Goal: Task Accomplishment & Management: Manage account settings

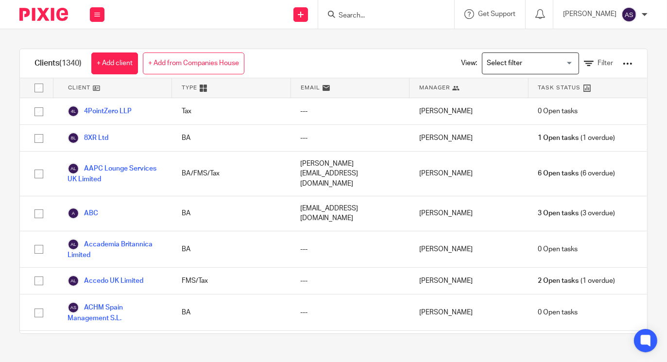
click at [390, 9] on form at bounding box center [390, 14] width 104 height 12
click at [386, 18] on input "Search" at bounding box center [381, 16] width 87 height 9
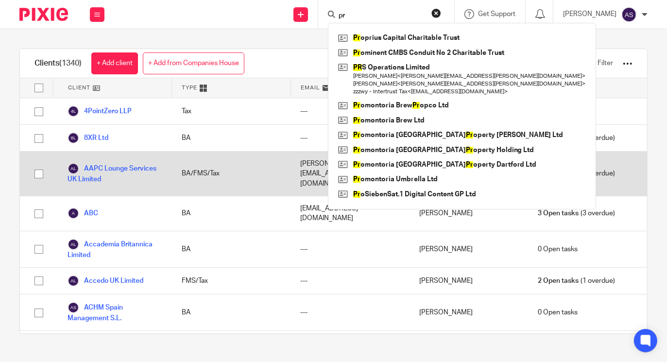
type input "p"
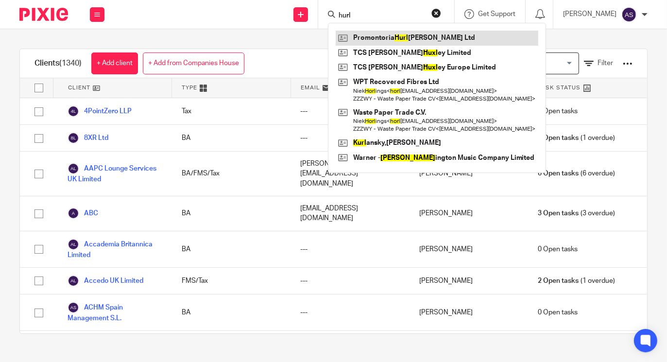
type input "hurl"
click at [416, 37] on link at bounding box center [437, 38] width 203 height 15
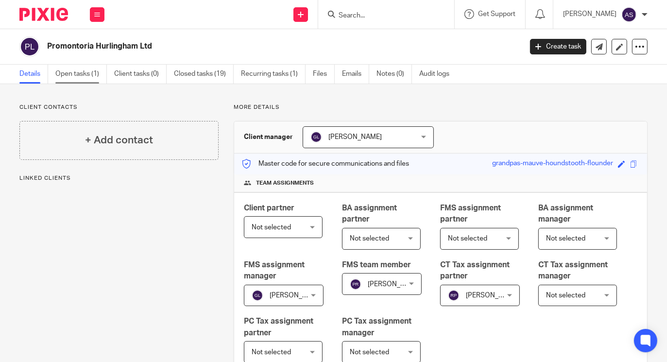
click at [77, 74] on link "Open tasks (1)" at bounding box center [81, 74] width 52 height 19
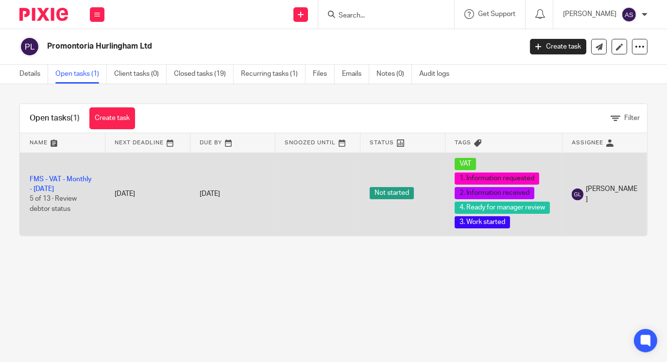
click at [75, 175] on td "FMS - VAT - Monthly - [DATE] 5 of 13 · Review debtor status" at bounding box center [62, 194] width 85 height 83
click at [79, 176] on link "FMS - VAT - Monthly - [DATE]" at bounding box center [61, 184] width 62 height 17
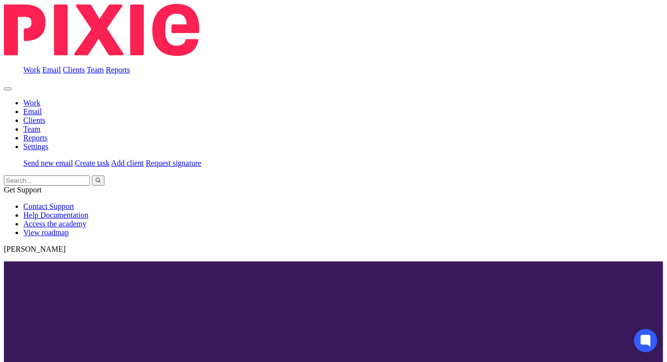
scroll to position [20, 0]
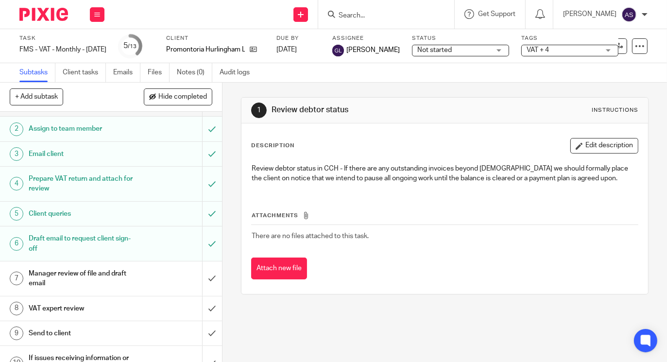
click at [82, 305] on h1 "VAT expert review" at bounding box center [83, 308] width 109 height 15
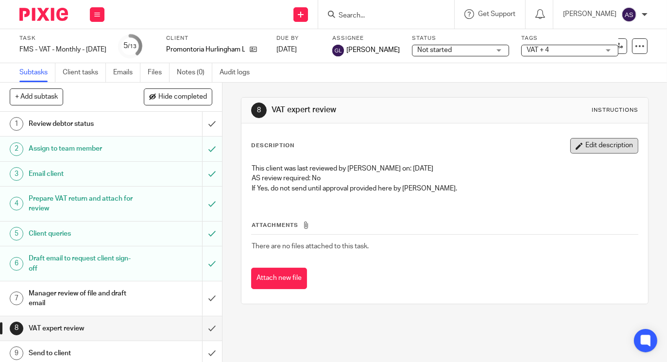
click at [571, 146] on button "Edit description" at bounding box center [605, 146] width 68 height 16
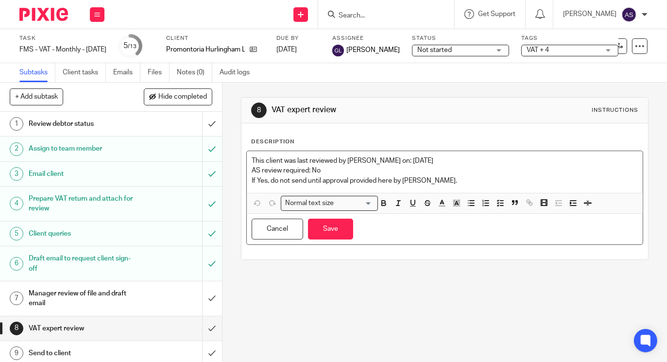
click at [431, 186] on div "This client was last reviewed by [PERSON_NAME] on: [DATE] AS review required: N…" at bounding box center [445, 172] width 396 height 42
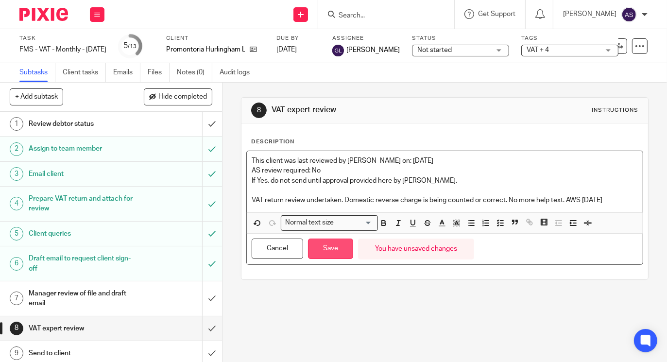
click at [329, 248] on button "Save" at bounding box center [330, 249] width 45 height 21
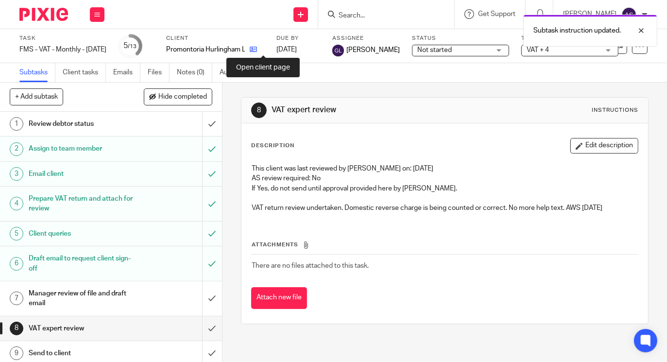
click at [257, 48] on icon at bounding box center [253, 49] width 7 height 7
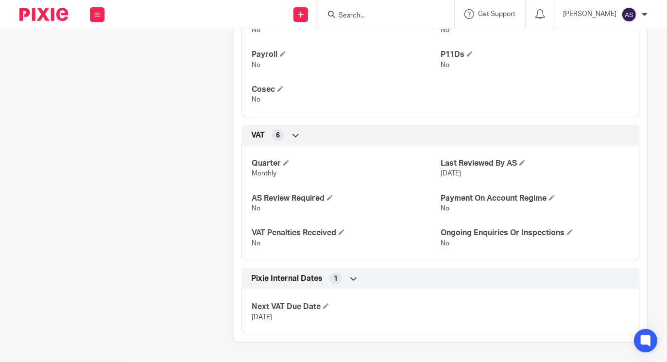
scroll to position [1094, 0]
click at [521, 166] on span at bounding box center [523, 163] width 6 height 6
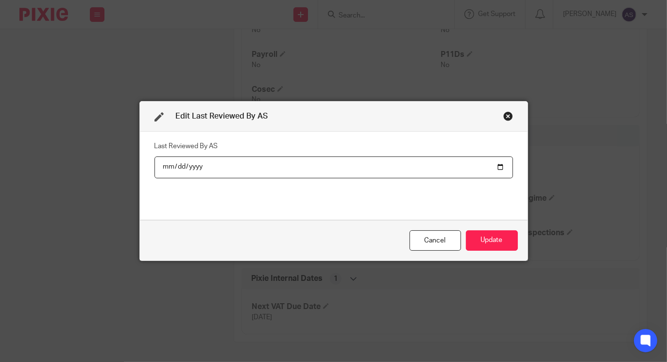
click at [496, 167] on input "2025-01-08" at bounding box center [334, 168] width 359 height 22
type input "2025-09-24"
click at [472, 241] on button "Update" at bounding box center [492, 240] width 52 height 21
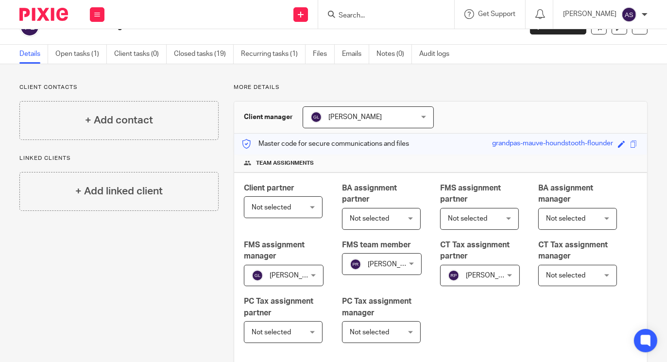
scroll to position [0, 0]
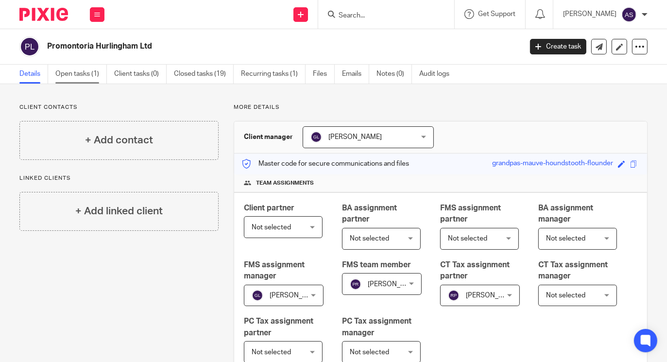
click at [87, 67] on link "Open tasks (1)" at bounding box center [81, 74] width 52 height 19
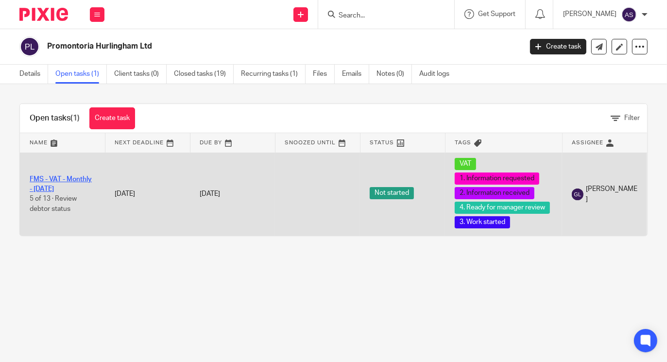
click at [75, 177] on link "FMS - VAT - Monthly - [DATE]" at bounding box center [61, 184] width 62 height 17
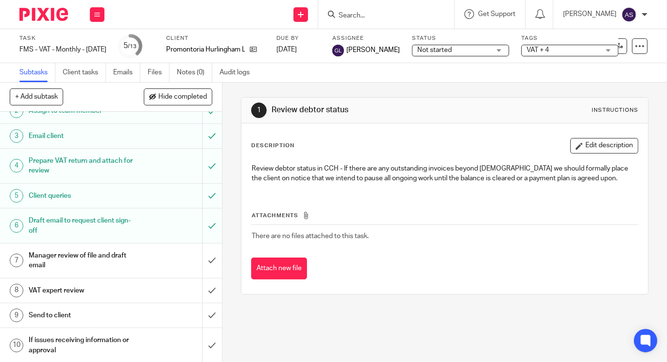
scroll to position [40, 0]
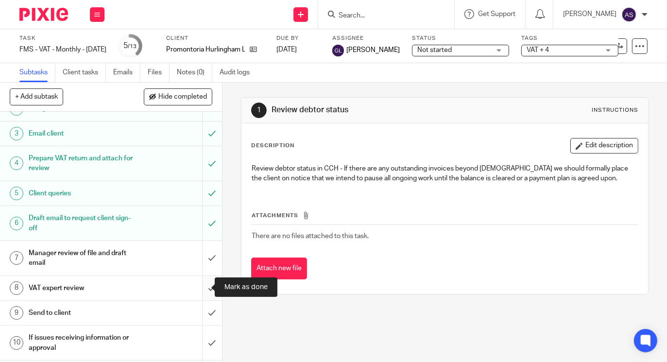
click at [199, 286] on input "submit" at bounding box center [111, 288] width 222 height 24
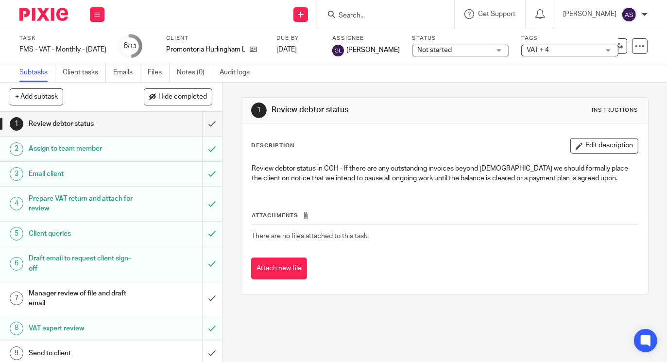
click at [374, 17] on input "Search" at bounding box center [381, 16] width 87 height 9
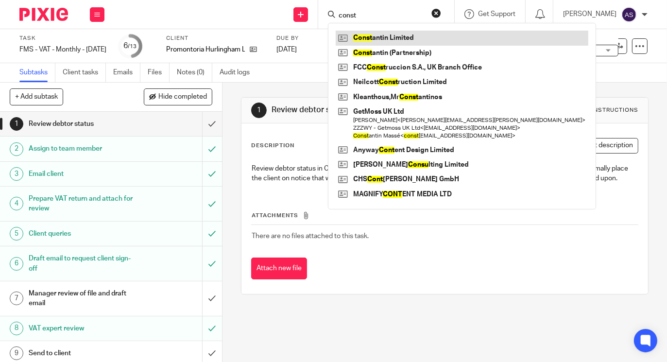
type input "const"
click at [370, 34] on link at bounding box center [462, 38] width 253 height 15
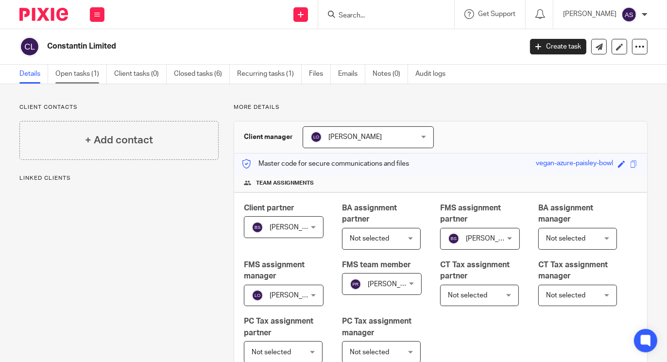
click at [72, 73] on link "Open tasks (1)" at bounding box center [81, 74] width 52 height 19
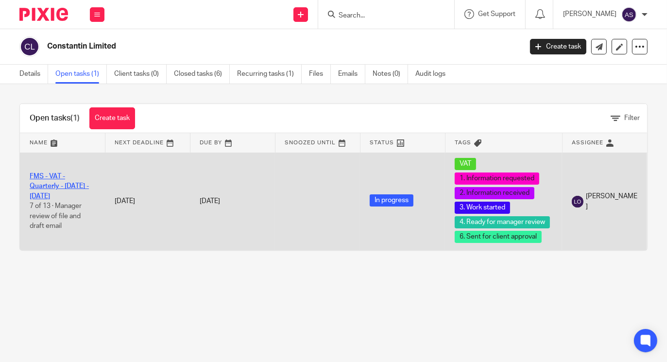
click at [59, 195] on link "FMS - VAT - Quarterly - [DATE] - [DATE]" at bounding box center [59, 186] width 59 height 27
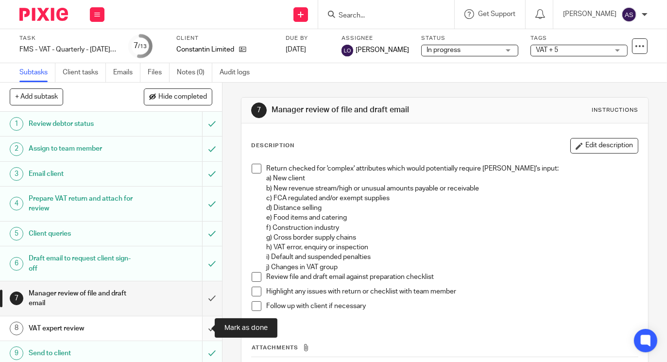
click at [199, 327] on input "submit" at bounding box center [111, 328] width 222 height 24
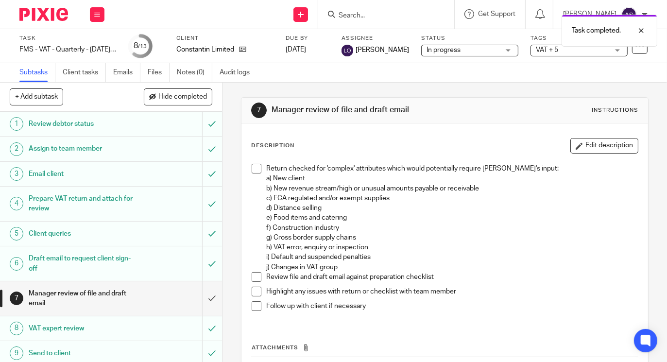
click at [62, 325] on h1 "VAT expert review" at bounding box center [83, 328] width 109 height 15
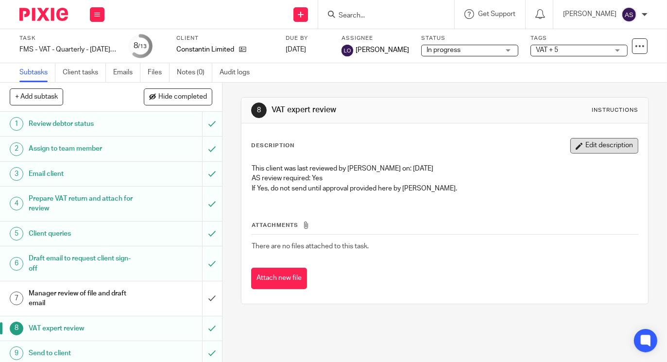
click at [579, 144] on button "Edit description" at bounding box center [605, 146] width 68 height 16
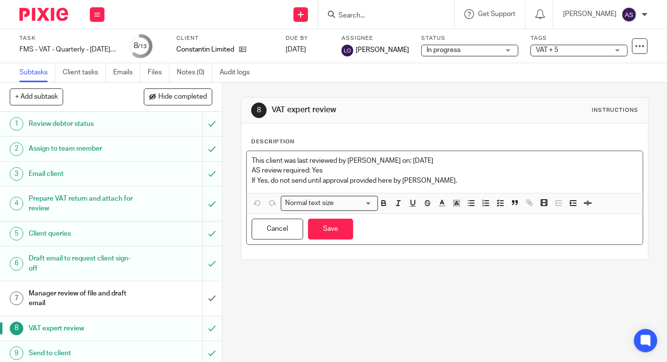
click at [447, 178] on p "If Yes, do not send until approval provided here by Andrew." at bounding box center [445, 181] width 386 height 10
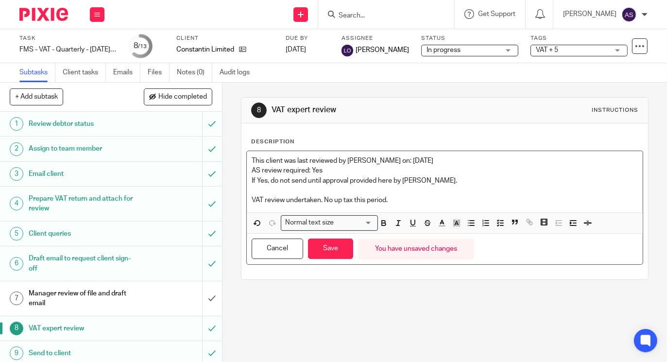
click at [331, 201] on p "VAT review undertaken. No up tax this period." at bounding box center [445, 200] width 386 height 10
click at [327, 246] on button "Save" at bounding box center [330, 249] width 45 height 21
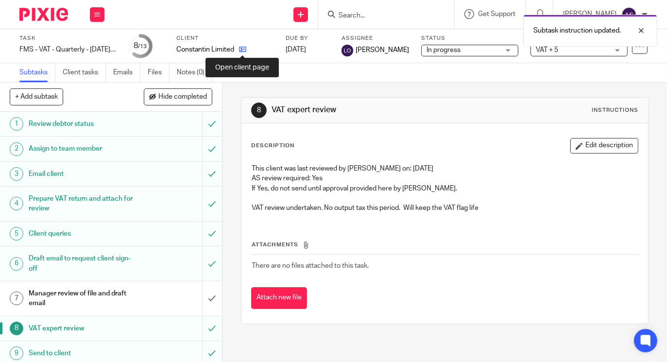
click at [239, 48] on icon at bounding box center [242, 49] width 7 height 7
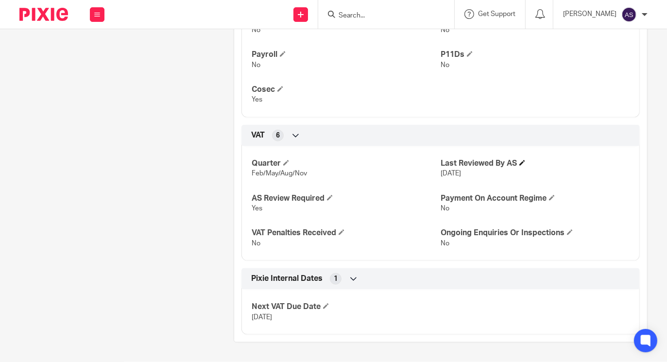
scroll to position [1114, 0]
click at [520, 166] on span at bounding box center [523, 163] width 6 height 6
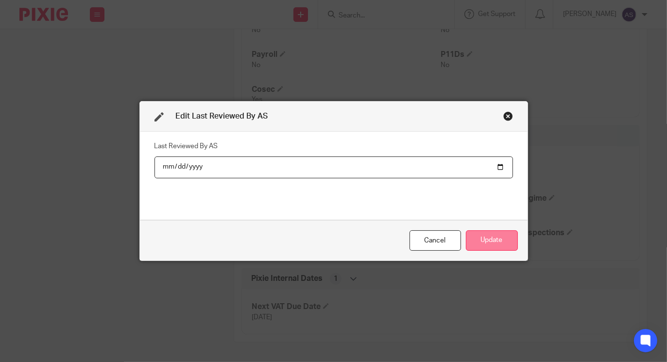
click at [475, 236] on button "Update" at bounding box center [492, 240] width 52 height 21
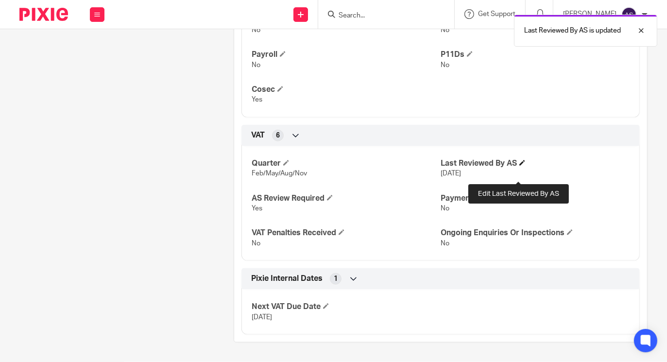
click at [520, 166] on span at bounding box center [523, 163] width 6 height 6
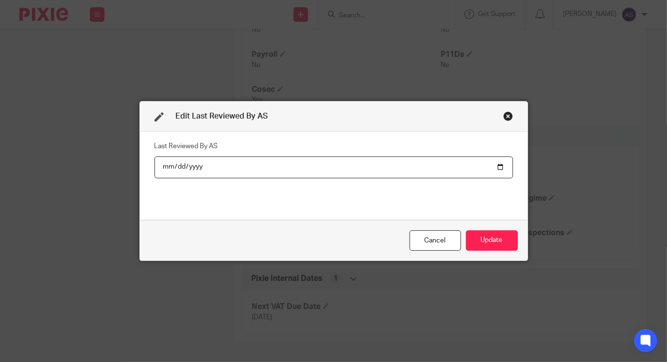
click at [493, 166] on input "[DATE]" at bounding box center [334, 168] width 359 height 22
type input "[DATE]"
click at [487, 225] on div "Cancel Update" at bounding box center [334, 240] width 388 height 41
click at [482, 236] on button "Update" at bounding box center [492, 240] width 52 height 21
